Goal: Transaction & Acquisition: Purchase product/service

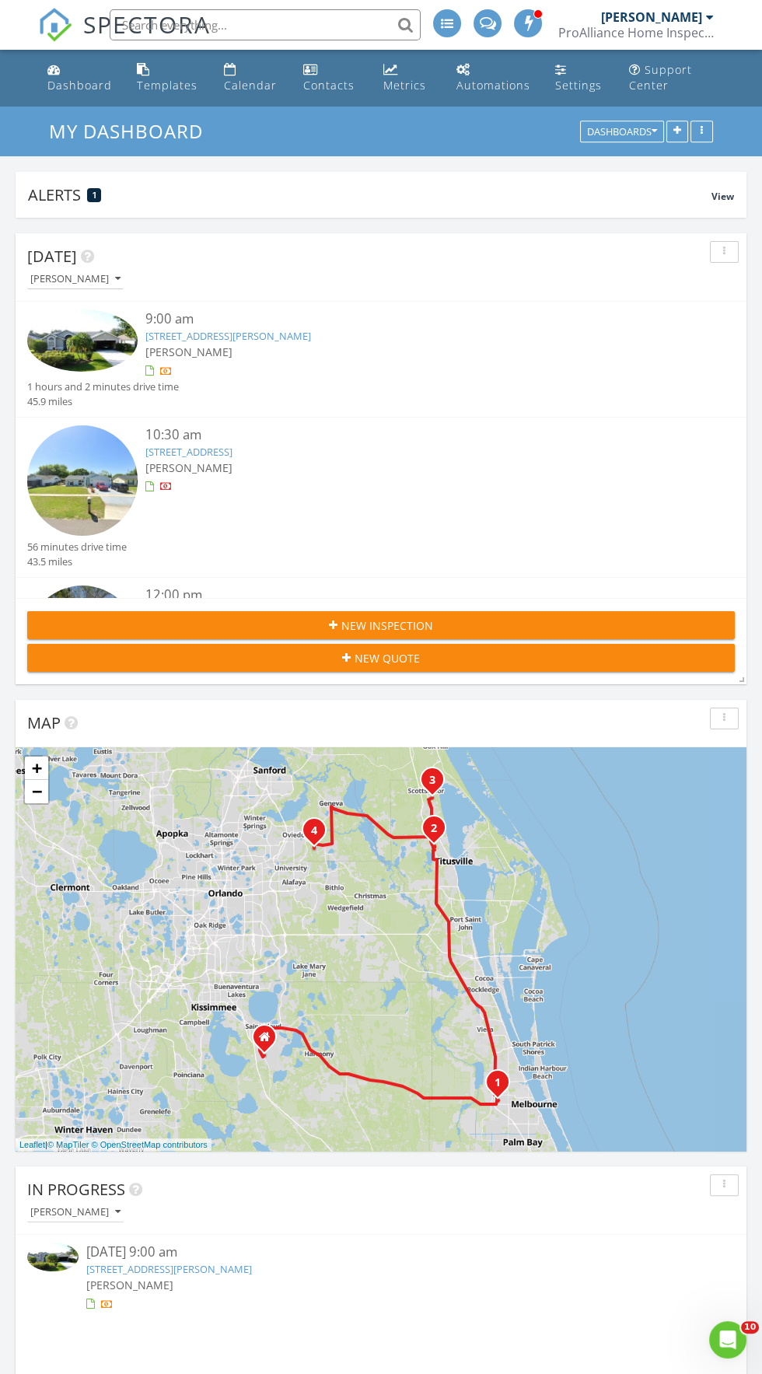
click at [278, 335] on link "609 Sheridan Woods Dr, Melbourne, FL 32904" at bounding box center [228, 336] width 166 height 14
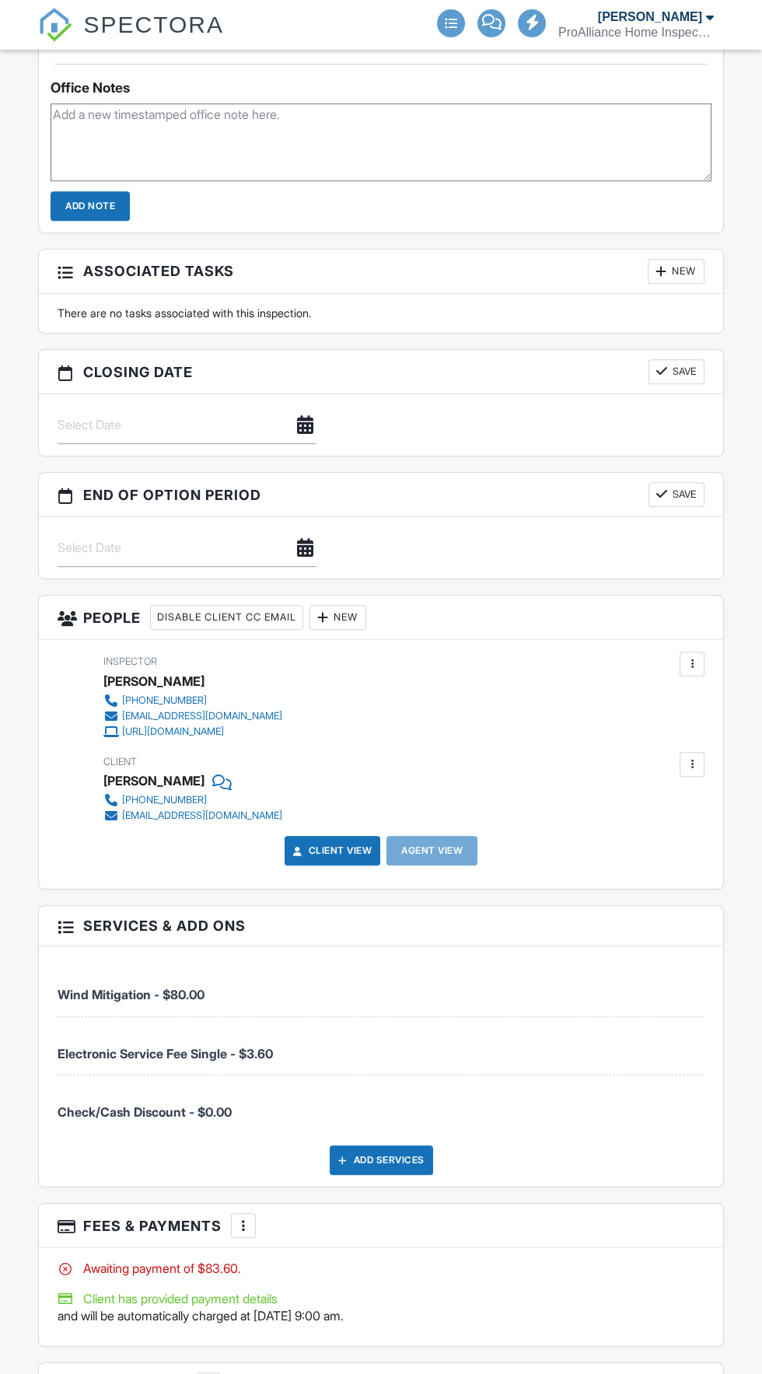
scroll to position [1388, 0]
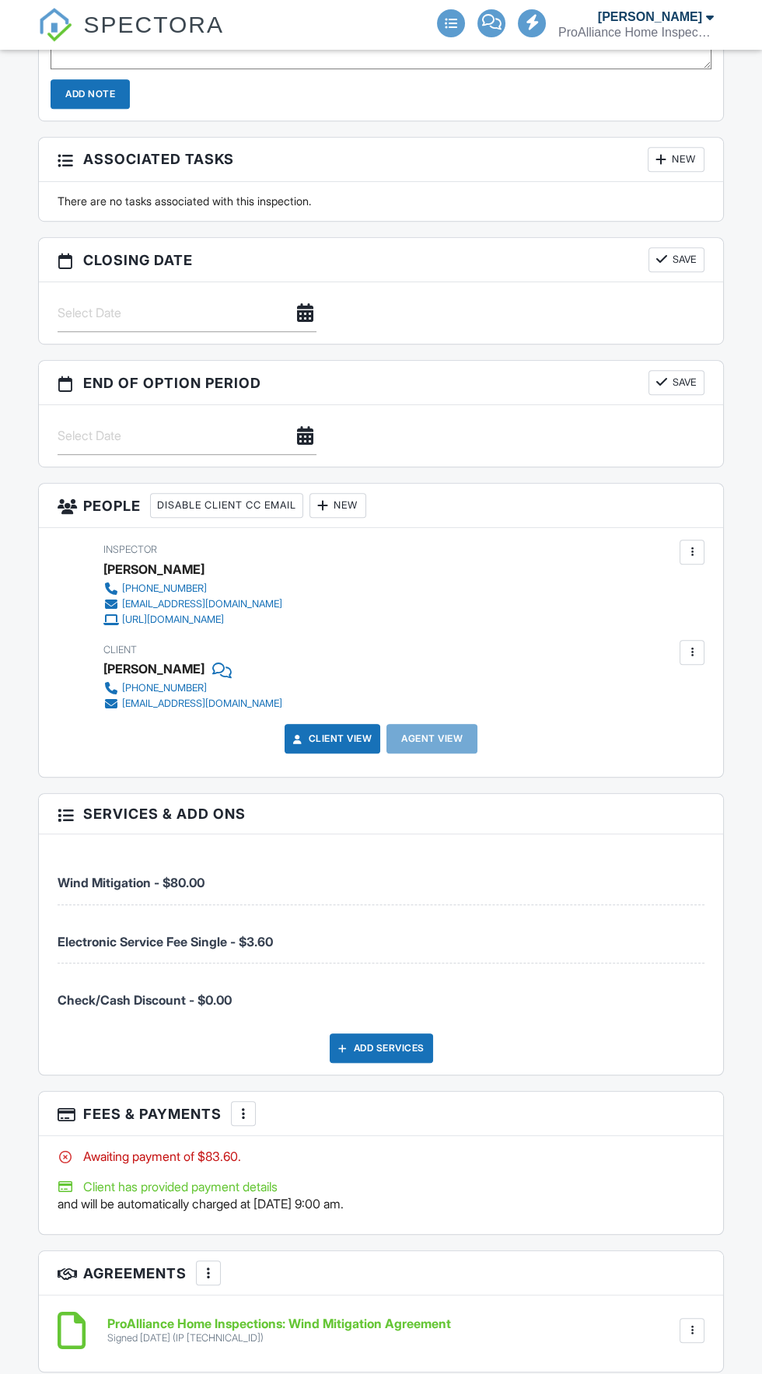
click at [249, 1106] on div at bounding box center [244, 1114] width 16 height 16
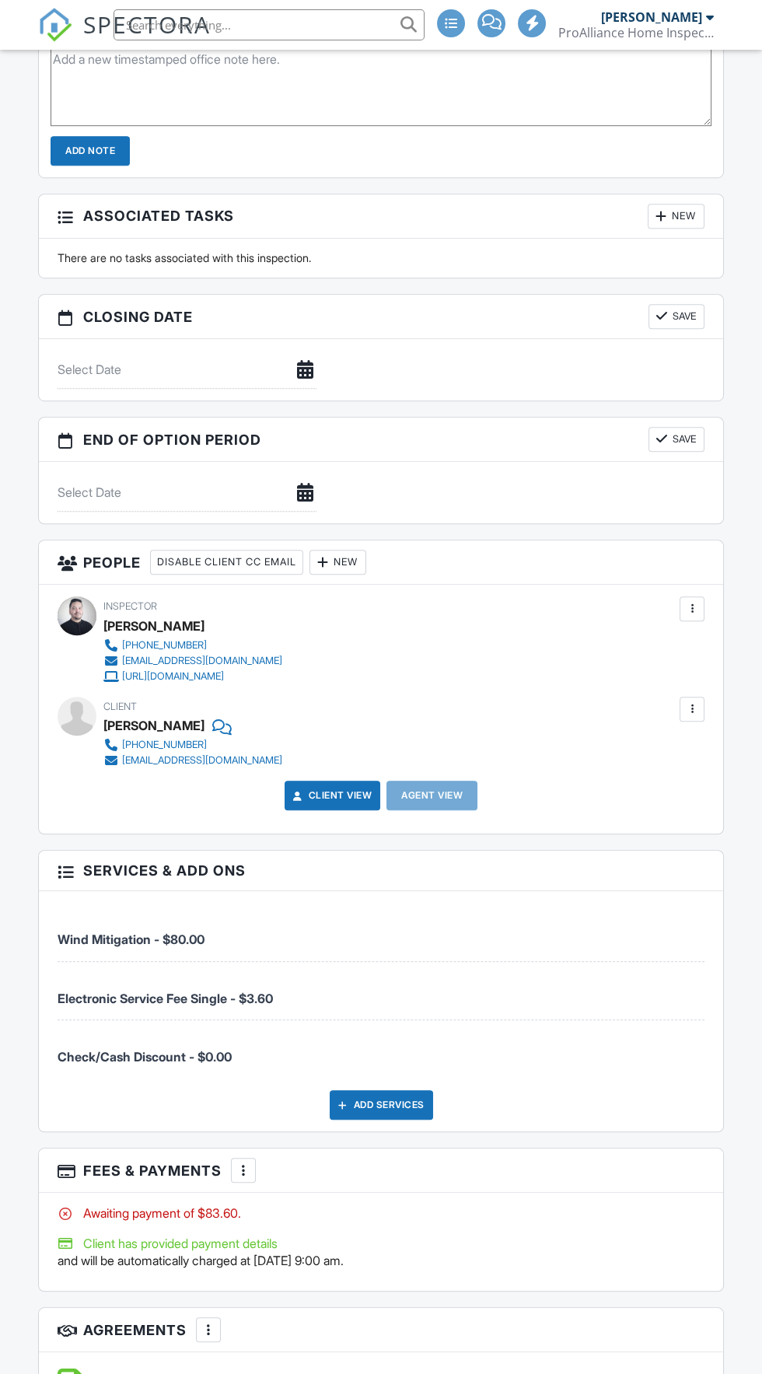
scroll to position [1445, 0]
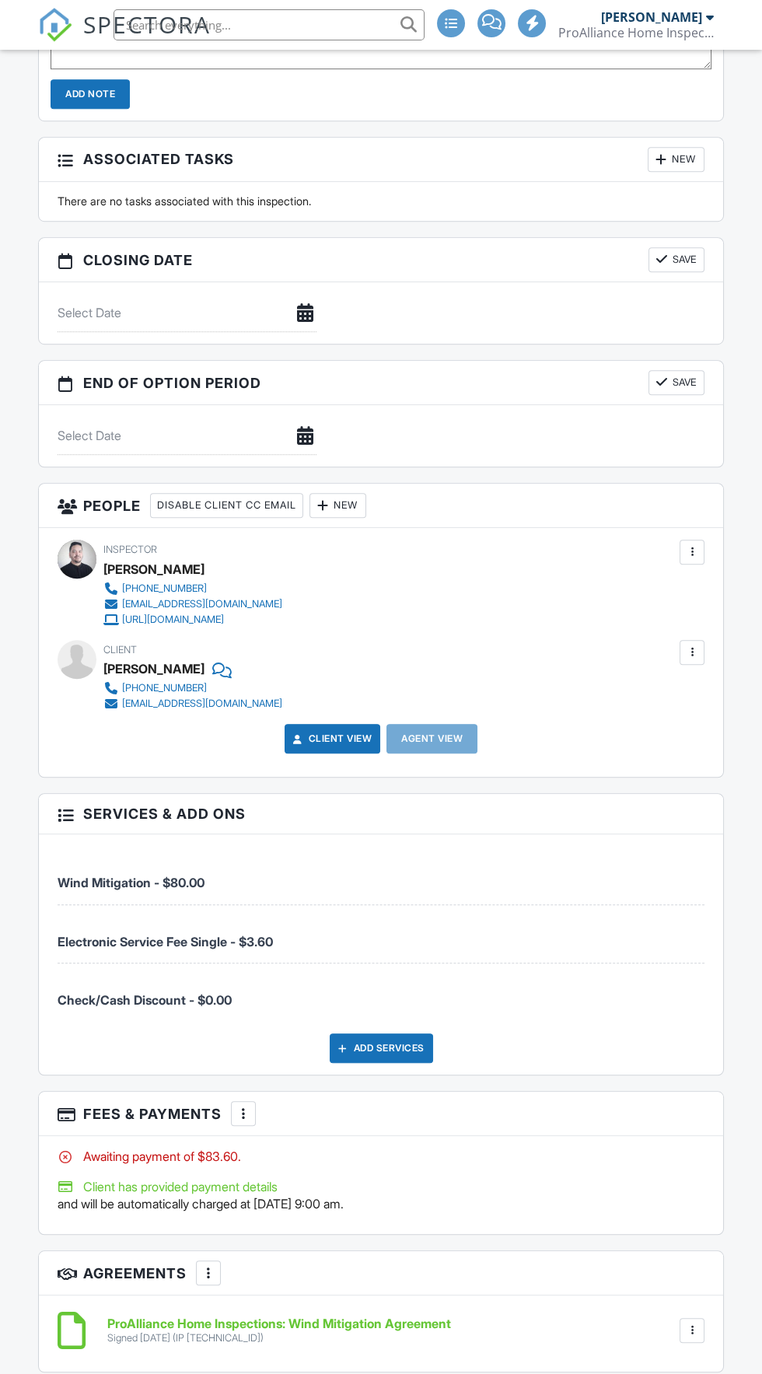
click at [243, 1106] on div at bounding box center [244, 1114] width 16 height 16
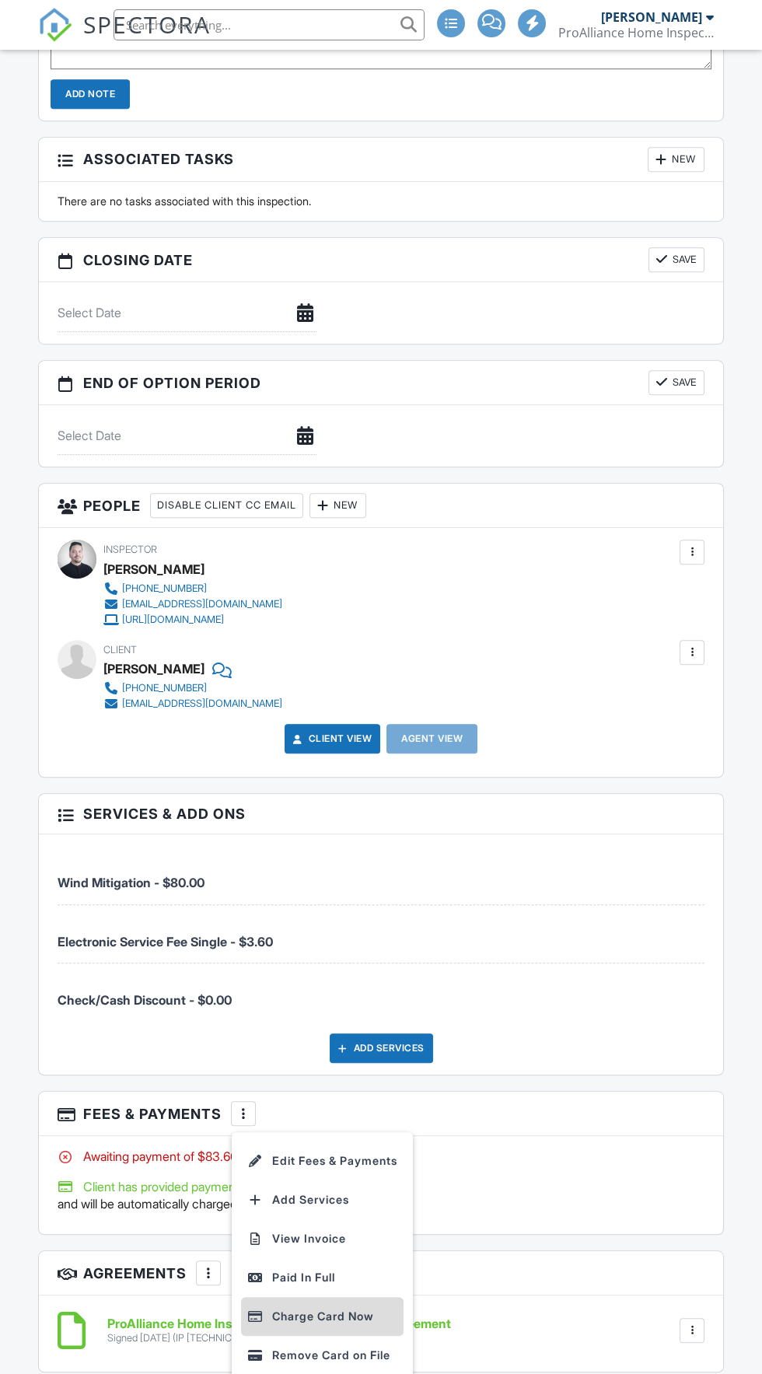
click at [354, 1307] on li "Charge Card Now" at bounding box center [322, 1316] width 163 height 39
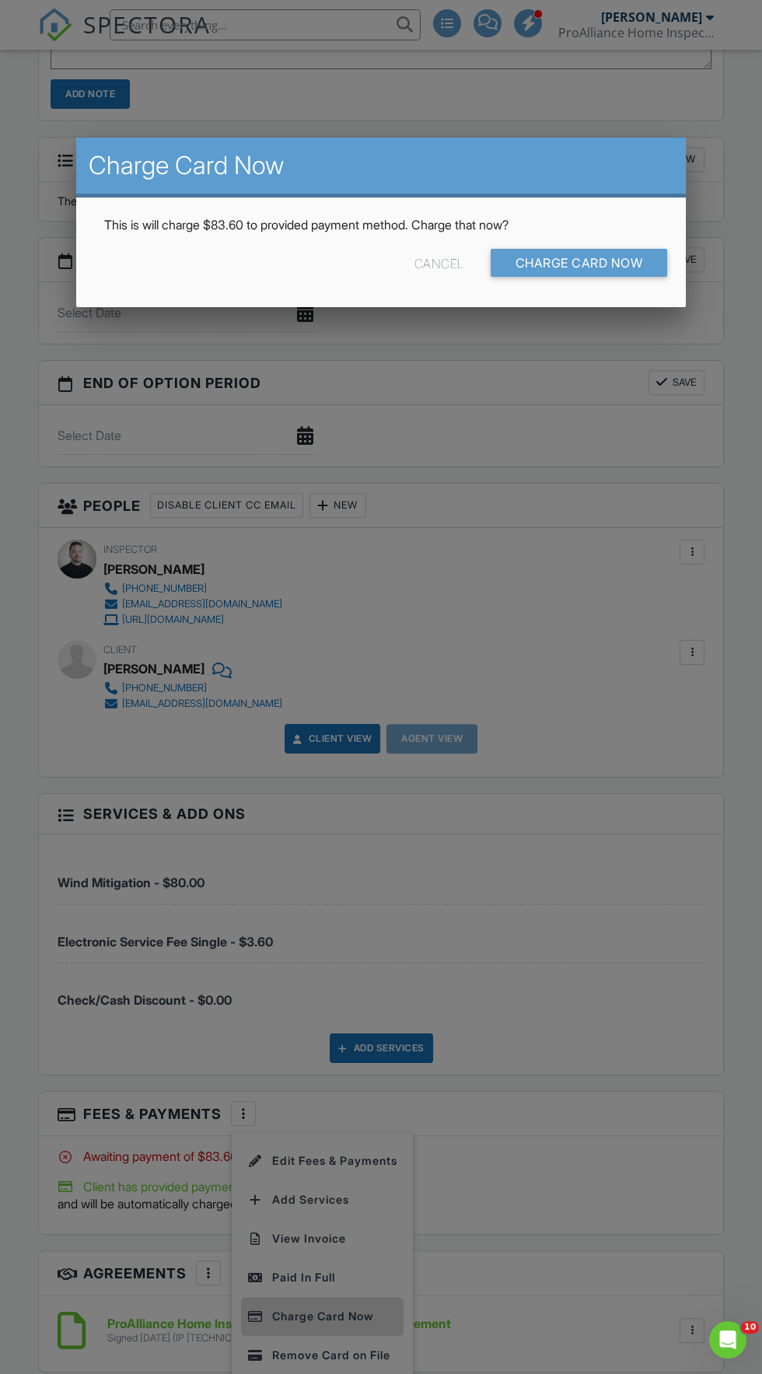
scroll to position [0, 0]
click at [638, 262] on input "Charge Card Now" at bounding box center [579, 263] width 177 height 28
